Goal: Transaction & Acquisition: Purchase product/service

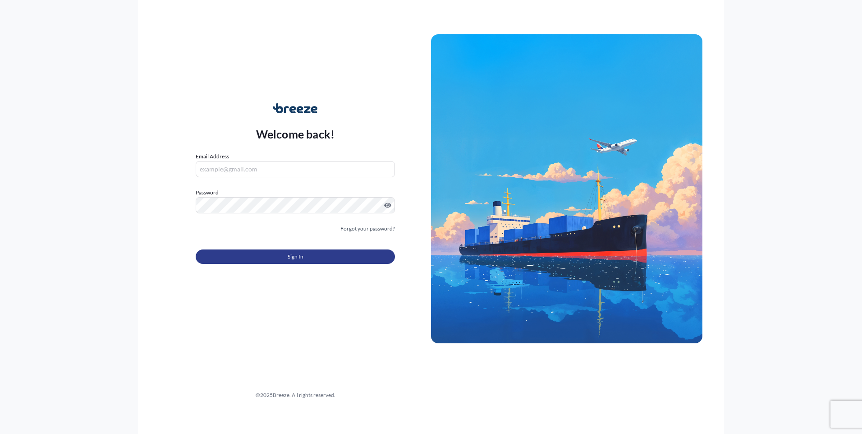
type input "[PERSON_NAME][EMAIL_ADDRESS][PERSON_NAME][DOMAIN_NAME]"
click at [307, 255] on button "Sign In" at bounding box center [295, 256] width 199 height 14
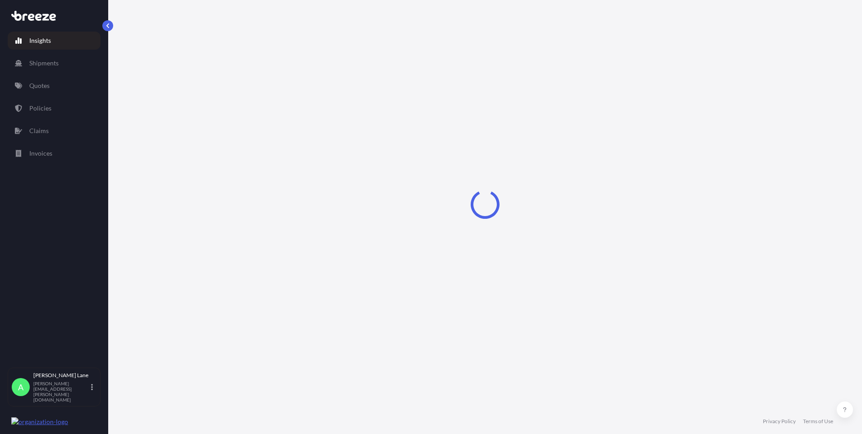
select select "2025"
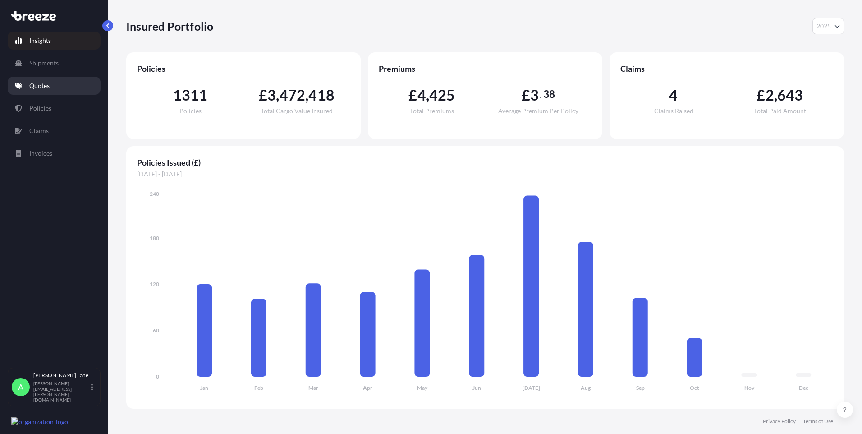
click at [47, 82] on p "Quotes" at bounding box center [39, 85] width 20 height 9
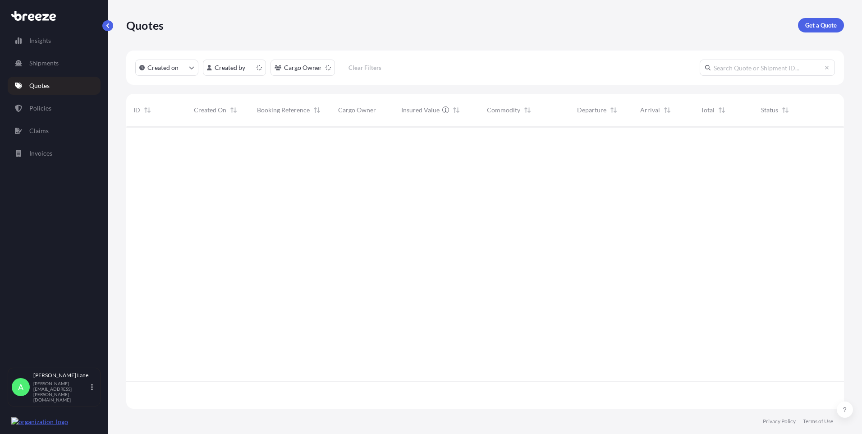
scroll to position [281, 711]
click at [831, 25] on p "Get a Quote" at bounding box center [821, 25] width 32 height 9
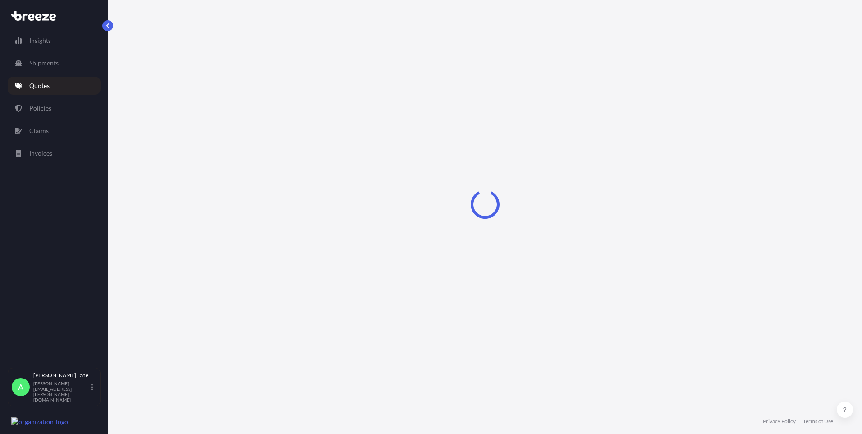
select select "Road"
select select "1"
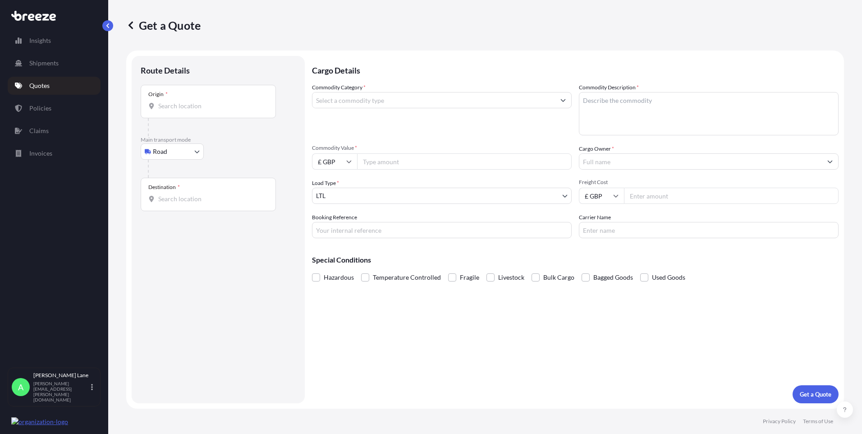
click at [160, 154] on body "Insights Shipments Quotes Policies Claims Invoices A [PERSON_NAME] [PERSON_NAME…" at bounding box center [431, 217] width 862 height 434
click at [172, 194] on div "Air" at bounding box center [172, 191] width 56 height 16
select select "Air"
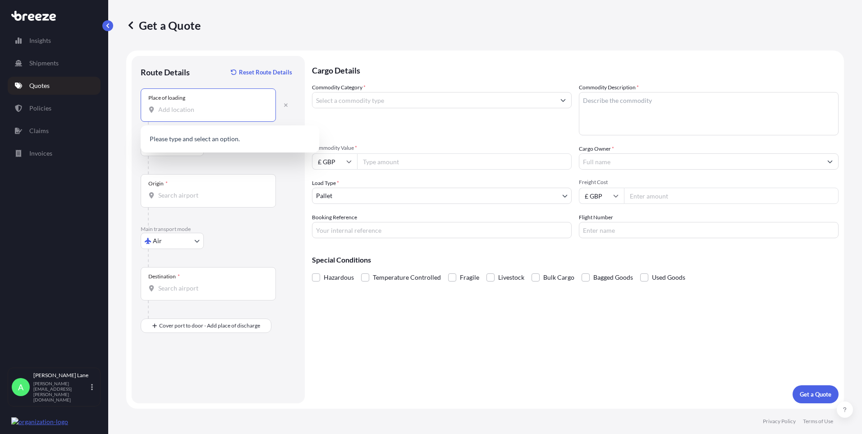
click at [206, 112] on input "Place of loading" at bounding box center [211, 109] width 106 height 9
paste input "EC1M 4BL"
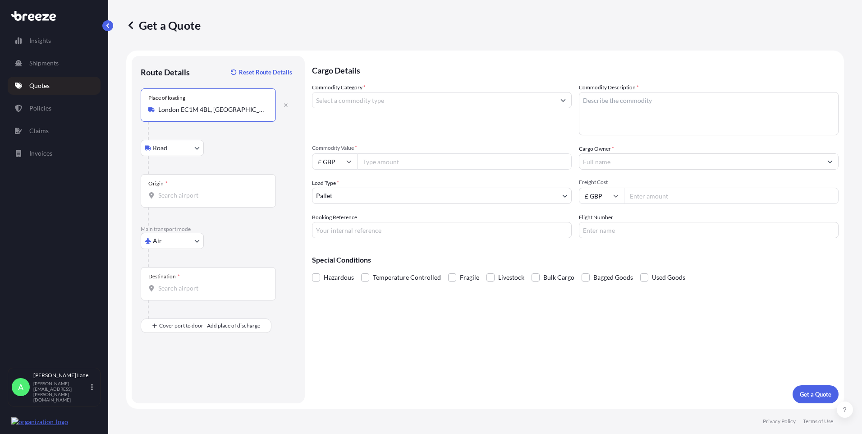
type input "London EC1M 4BL, [GEOGRAPHIC_DATA]"
click at [212, 205] on div "Origin *" at bounding box center [208, 190] width 135 height 33
click at [212, 200] on input "Origin *" at bounding box center [211, 195] width 106 height 9
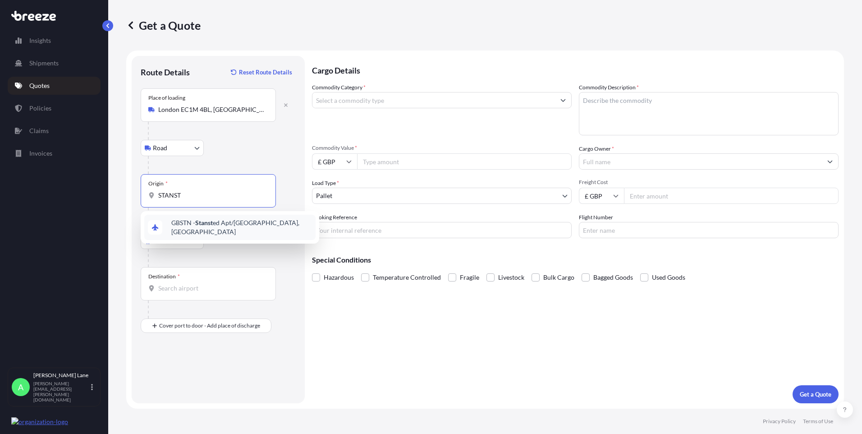
click at [218, 226] on span "GBSTN - Stanst ed Apt/[GEOGRAPHIC_DATA], [GEOGRAPHIC_DATA]" at bounding box center [241, 227] width 141 height 18
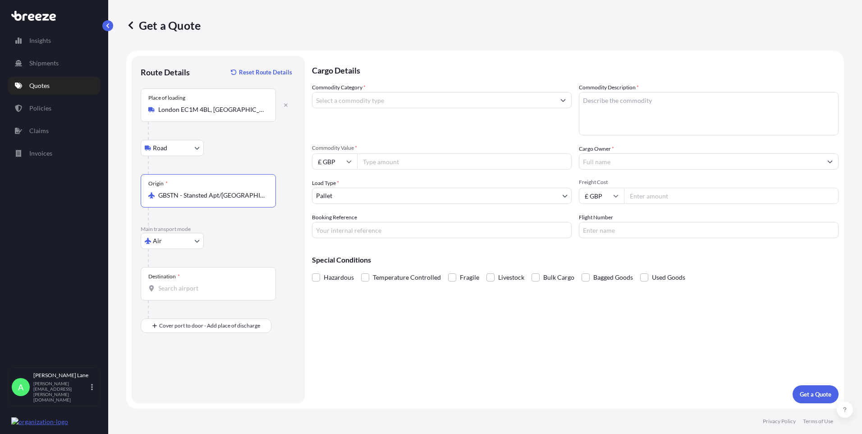
type input "GBSTN - Stansted Apt/[GEOGRAPHIC_DATA], [GEOGRAPHIC_DATA]"
click at [195, 304] on div at bounding box center [212, 309] width 128 height 18
click at [203, 292] on input "Destination *" at bounding box center [211, 288] width 106 height 9
type input "AEDXB - [GEOGRAPHIC_DATA], [GEOGRAPHIC_DATA]"
click at [212, 380] on div "Place of Discharge" at bounding box center [208, 369] width 135 height 33
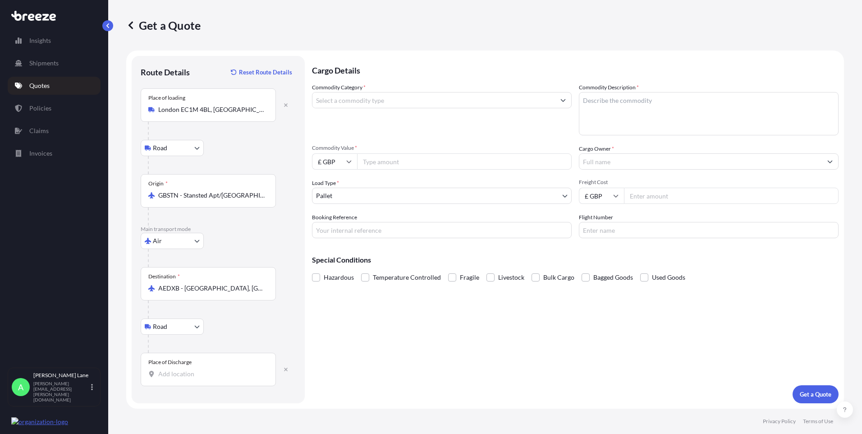
click at [212, 378] on input "Place of Discharge" at bounding box center [211, 373] width 106 height 9
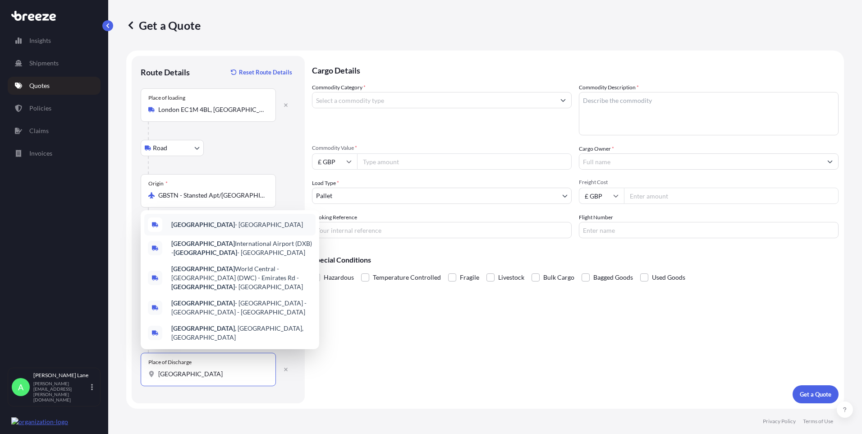
click at [223, 227] on span "[GEOGRAPHIC_DATA] - [GEOGRAPHIC_DATA]" at bounding box center [237, 224] width 132 height 9
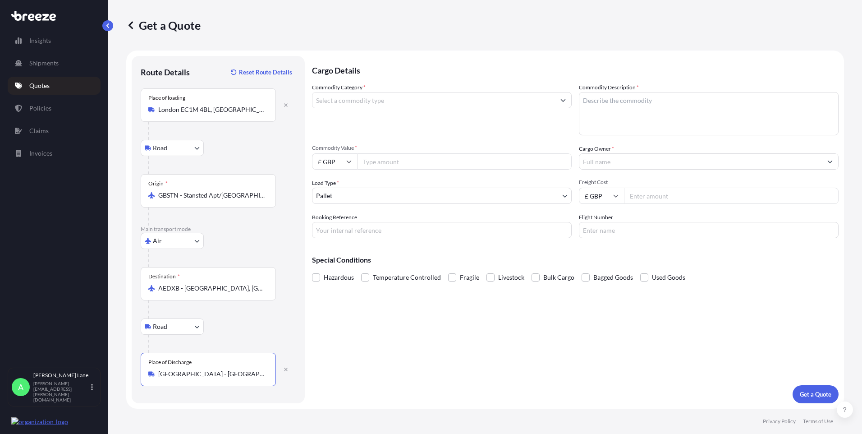
type input "[GEOGRAPHIC_DATA] - [GEOGRAPHIC_DATA]"
click at [350, 101] on input "Commodity Category *" at bounding box center [434, 100] width 243 height 16
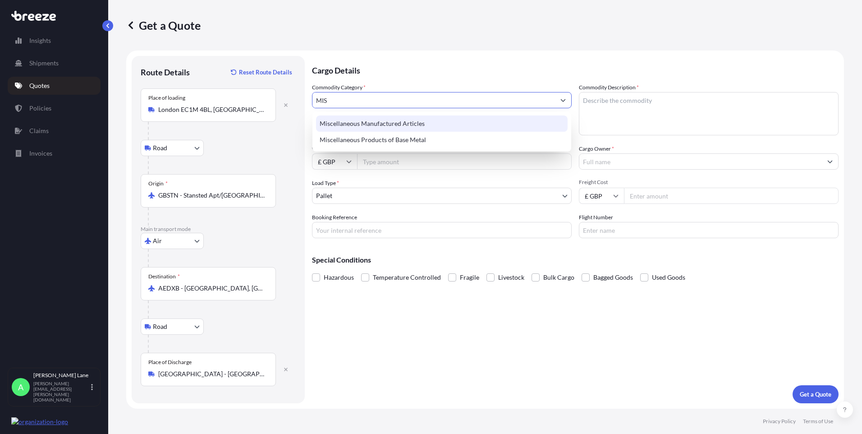
click at [361, 127] on div "Miscellaneous Manufactured Articles" at bounding box center [442, 123] width 252 height 16
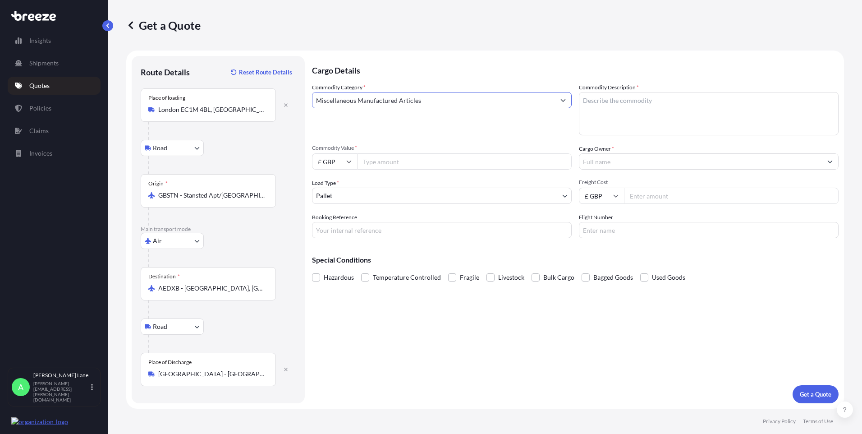
type input "Miscellaneous Manufactured Articles"
click at [382, 158] on input "Commodity Value *" at bounding box center [464, 161] width 215 height 16
type input "28000"
click at [350, 226] on input "Booking Reference" at bounding box center [442, 230] width 260 height 16
paste input "1900029"
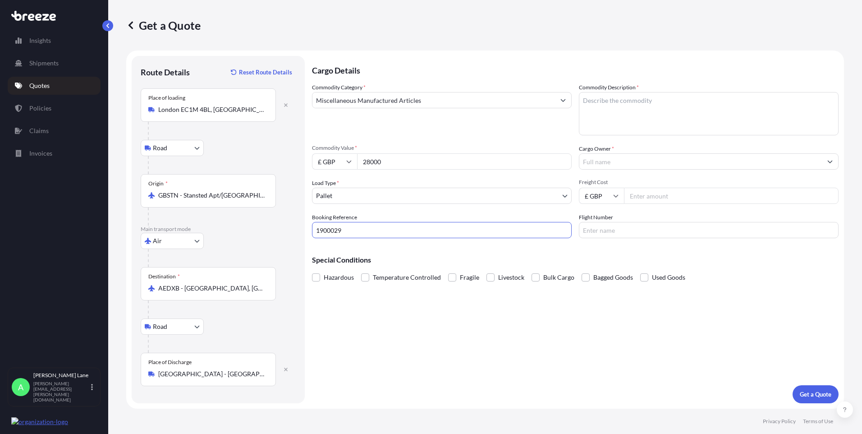
type input "1900029"
paste textarea "Interactive table plinth, for exhibition and developmental purposes only, not f…"
click at [648, 101] on textarea "Interactive table plinth, for exhibition and developmental purposes only, not f…" at bounding box center [709, 113] width 260 height 43
drag, startPoint x: 811, startPoint y: 101, endPoint x: 824, endPoint y: 102, distance: 13.1
click at [824, 102] on textarea "Interactive table plinth for exhibition and developmental purposes only, not fo…" at bounding box center [709, 113] width 260 height 43
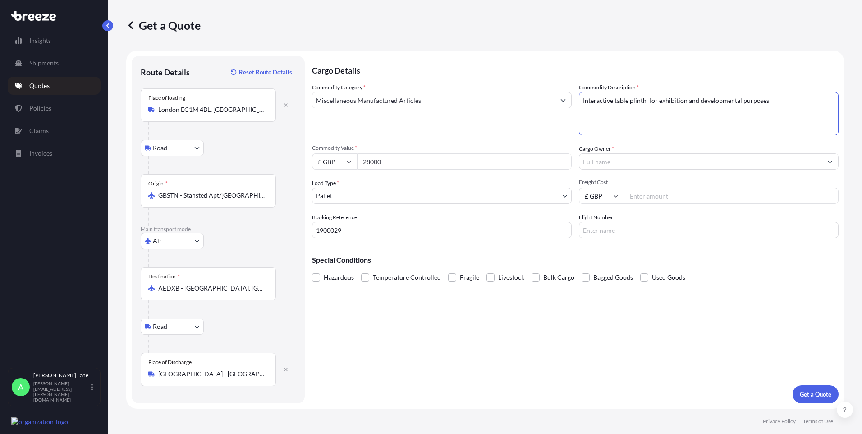
type textarea "Interactive table plinth for exhibition and developmental purposes"
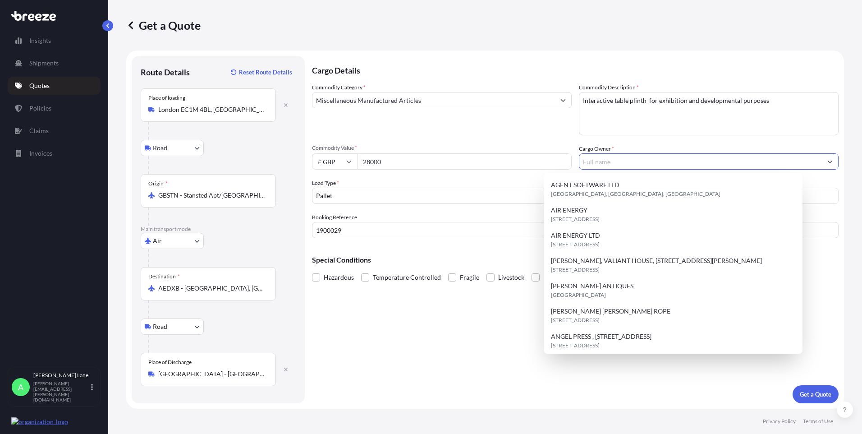
click at [682, 154] on input "Cargo Owner *" at bounding box center [700, 161] width 243 height 16
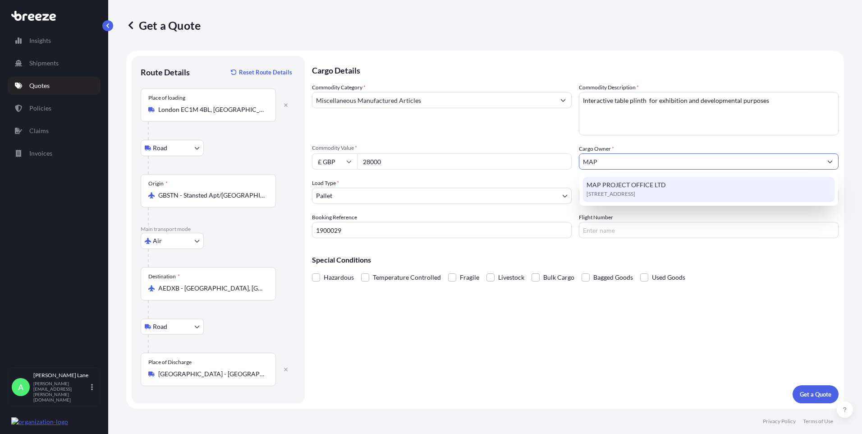
click at [635, 190] on span "[STREET_ADDRESS]" at bounding box center [611, 193] width 49 height 9
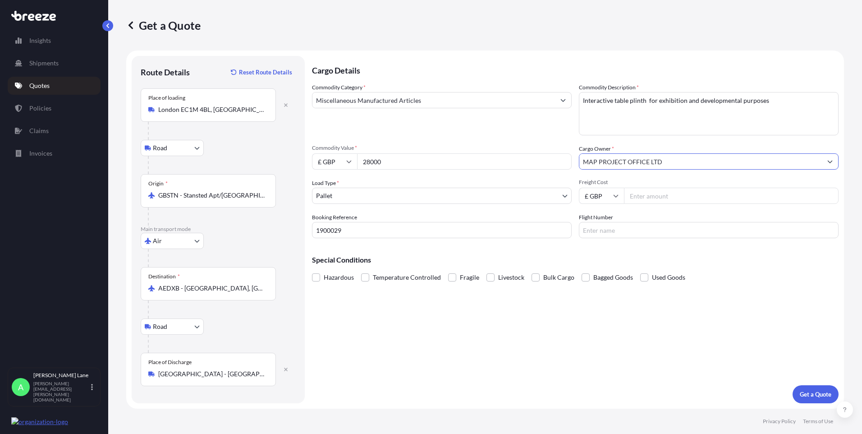
type input "MAP PROJECT OFFICE LTD"
click at [655, 193] on input "Freight Cost" at bounding box center [731, 196] width 215 height 16
type input "1068.36"
click at [600, 226] on input "Flight Number" at bounding box center [709, 230] width 260 height 16
type input "FEDEX"
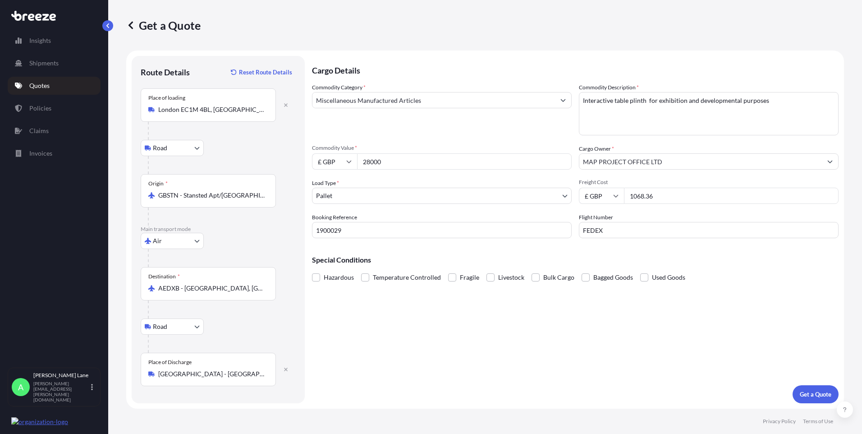
click at [530, 302] on div "Cargo Details Commodity Category * Miscellaneous Manufactured Articles Commodit…" at bounding box center [575, 229] width 527 height 347
click at [814, 395] on p "Get a Quote" at bounding box center [816, 394] width 32 height 9
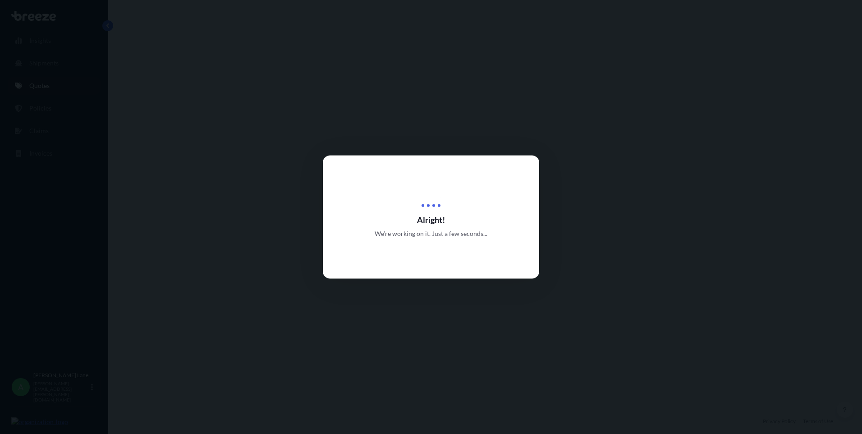
select select "Road"
select select "Air"
select select "Road"
select select "1"
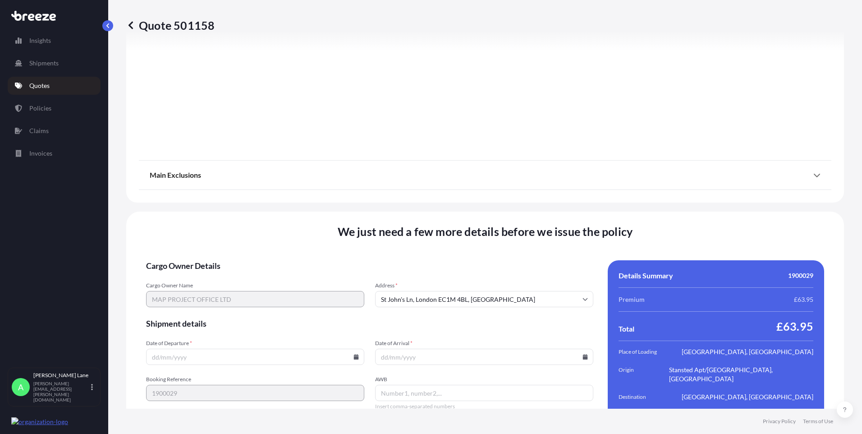
scroll to position [1176, 0]
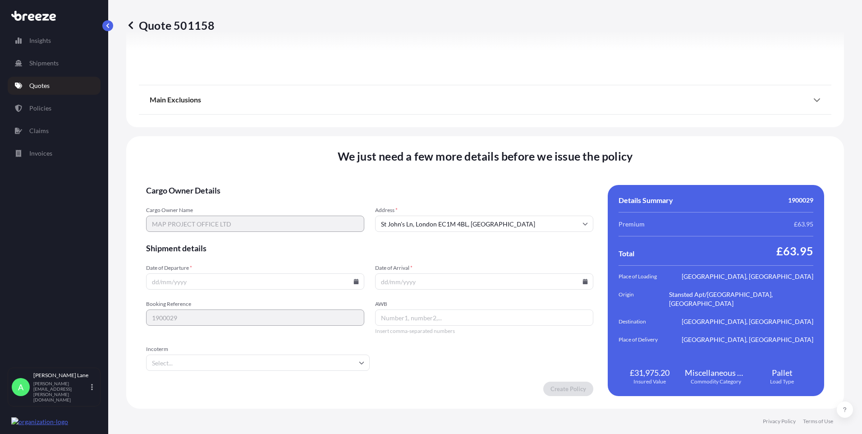
click at [354, 281] on icon at bounding box center [356, 281] width 5 height 5
click at [279, 182] on button "10" at bounding box center [275, 184] width 14 height 14
type input "[DATE]"
click at [196, 367] on input "Incoterm" at bounding box center [258, 362] width 224 height 16
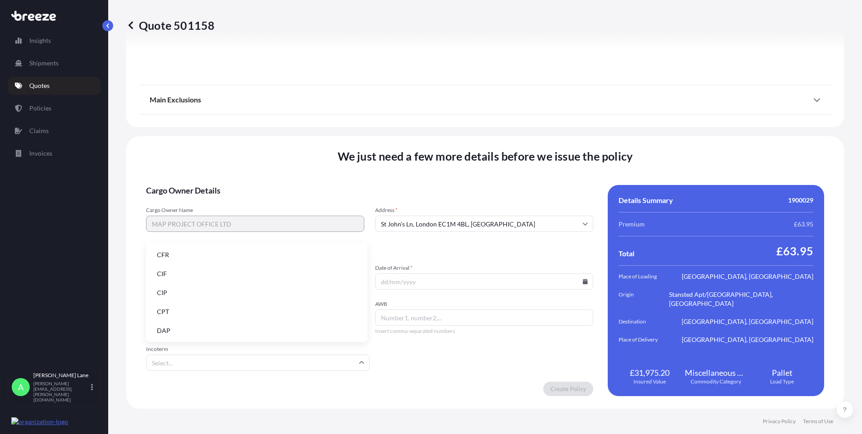
scroll to position [90, 0]
click at [199, 257] on li "DDP" at bounding box center [257, 259] width 214 height 17
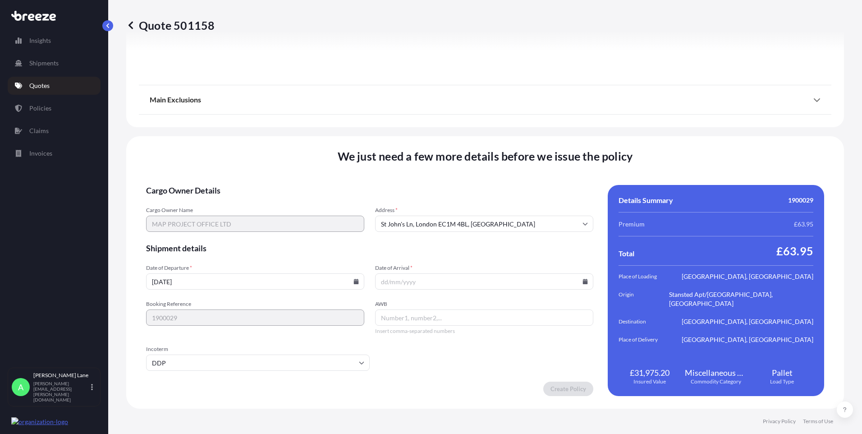
click at [583, 283] on icon at bounding box center [585, 281] width 5 height 5
click at [503, 200] on button "17" at bounding box center [502, 201] width 14 height 14
type input "[DATE]"
click at [390, 322] on input "AWB" at bounding box center [484, 317] width 218 height 16
paste input "885064630310"
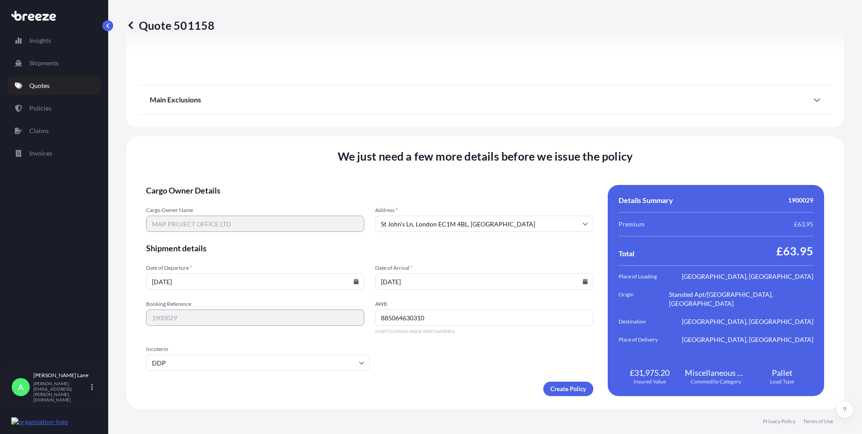
type input "885064630310"
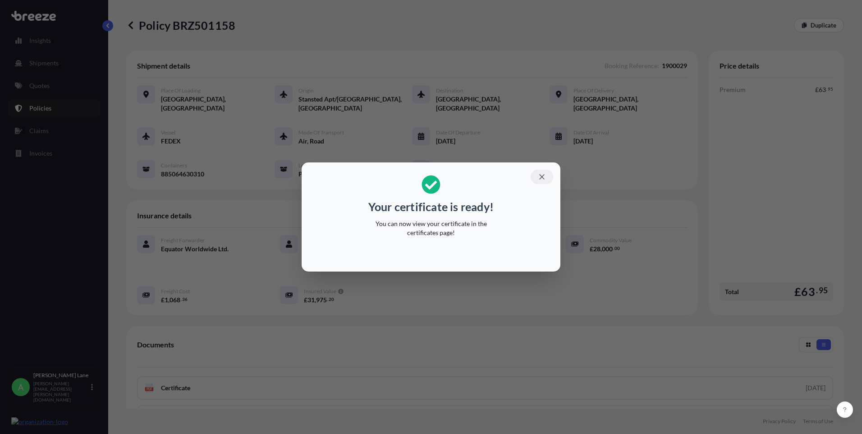
click at [543, 180] on icon "button" at bounding box center [542, 177] width 8 height 8
